Goal: Task Accomplishment & Management: Manage account settings

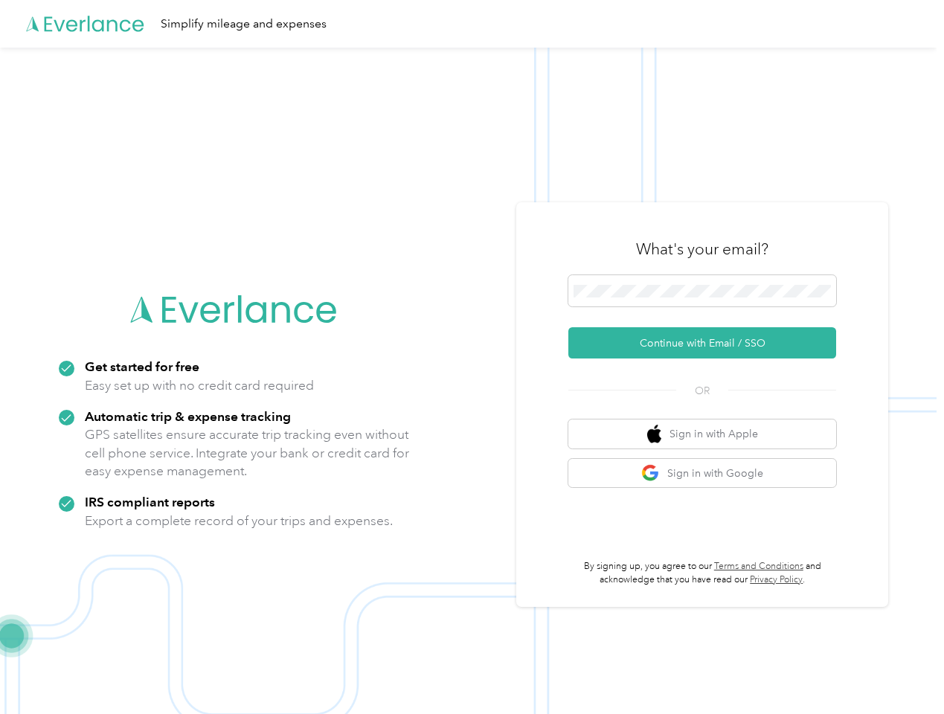
click at [472, 357] on img at bounding box center [468, 405] width 936 height 714
click at [472, 24] on div "Simplify mileage and expenses" at bounding box center [468, 24] width 936 height 48
click at [708, 343] on button "Continue with Email / SSO" at bounding box center [702, 342] width 268 height 31
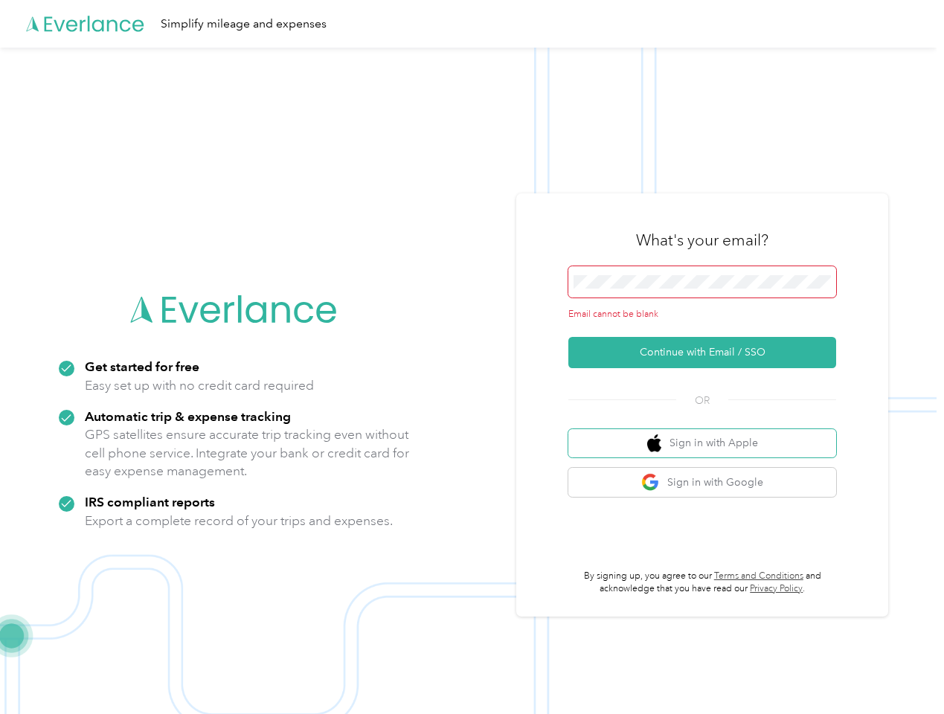
click at [708, 434] on button "Sign in with Apple" at bounding box center [702, 443] width 268 height 29
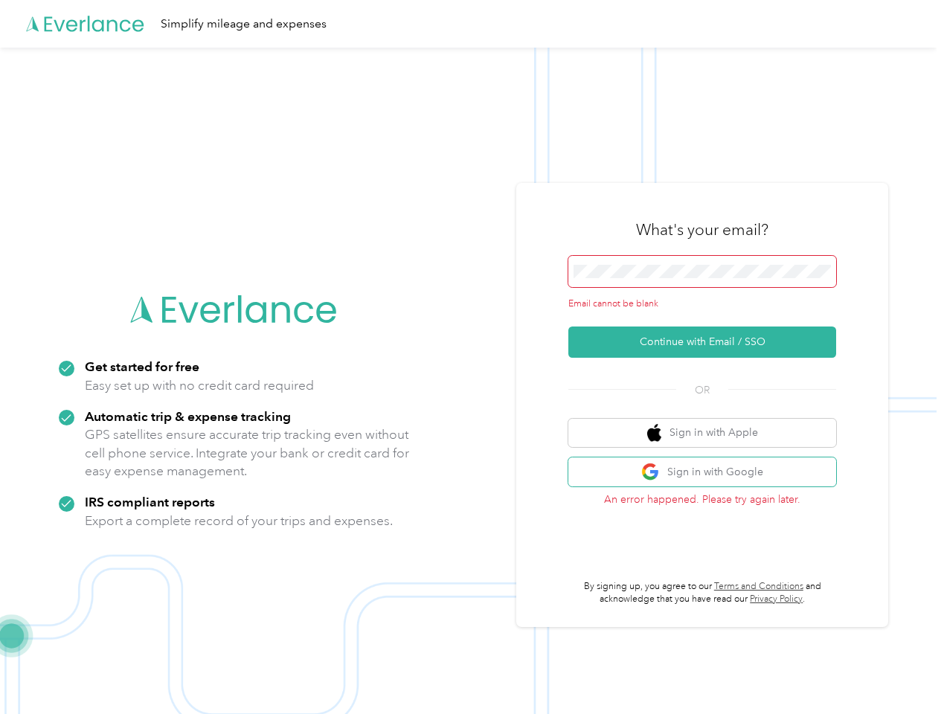
click at [708, 473] on button "Sign in with Google" at bounding box center [702, 471] width 268 height 29
